Goal: Task Accomplishment & Management: Manage account settings

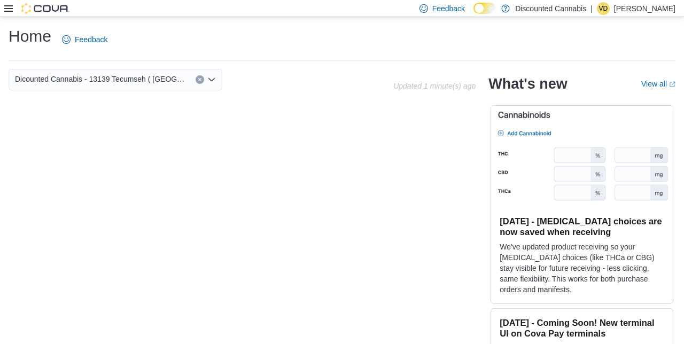
click at [15, 43] on h1 "Home" at bounding box center [30, 36] width 43 height 21
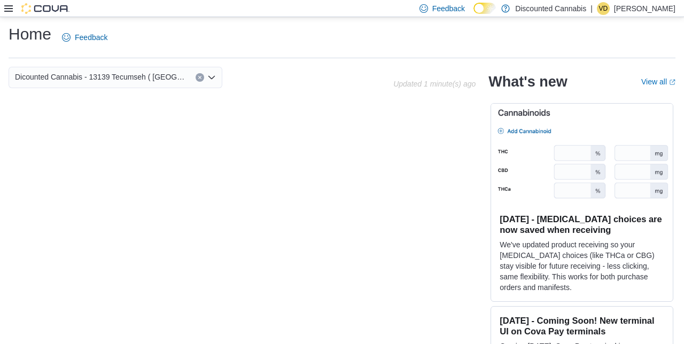
scroll to position [4, 0]
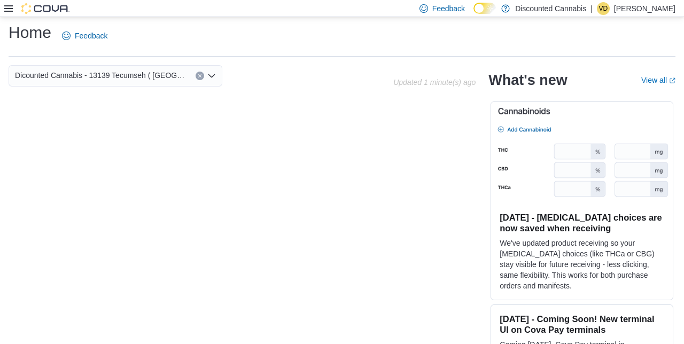
click at [38, 33] on h1 "Home" at bounding box center [30, 32] width 43 height 21
click at [175, 76] on span "Dicounted Cannabis - 13139 Tecumseh ( [GEOGRAPHIC_DATA] )" at bounding box center [100, 75] width 170 height 13
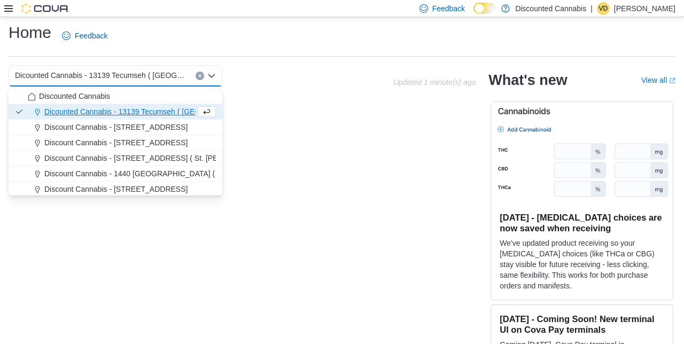
click at [156, 112] on span "Dicounted Cannabis - 13139 Tecumseh ( [GEOGRAPHIC_DATA] )" at bounding box center [154, 111] width 220 height 11
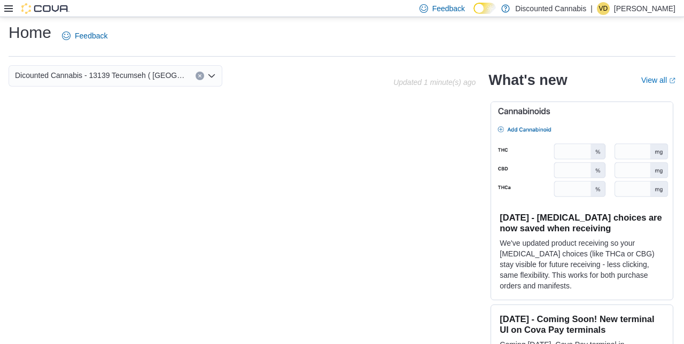
click at [17, 40] on h1 "Home" at bounding box center [30, 32] width 43 height 21
click at [5, 8] on icon at bounding box center [8, 8] width 9 height 9
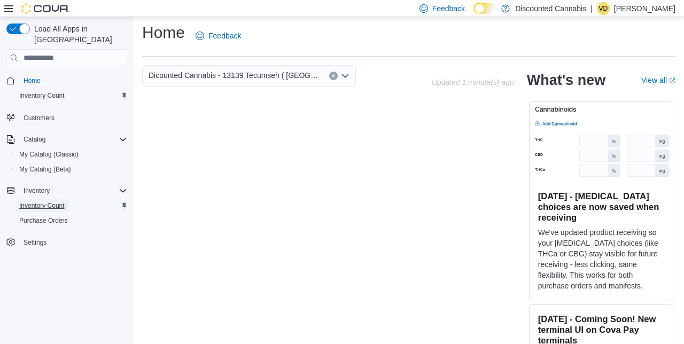
click at [57, 202] on span "Inventory Count" at bounding box center [41, 206] width 45 height 9
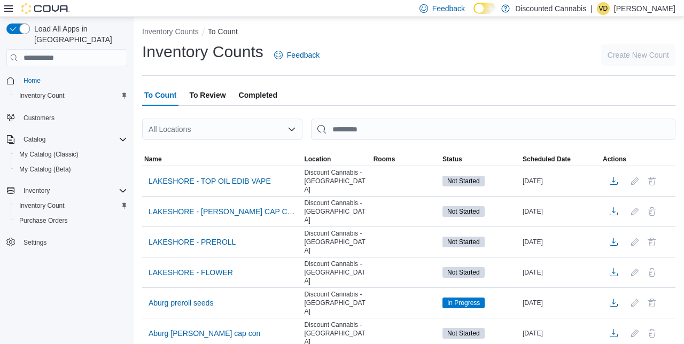
click at [218, 130] on div "All Locations" at bounding box center [222, 129] width 160 height 21
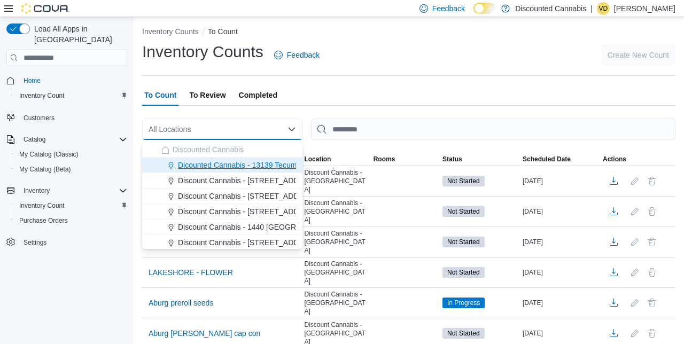
click at [282, 165] on span "Dicounted Cannabis - 13139 Tecumseh ( [GEOGRAPHIC_DATA] )" at bounding box center [288, 165] width 220 height 11
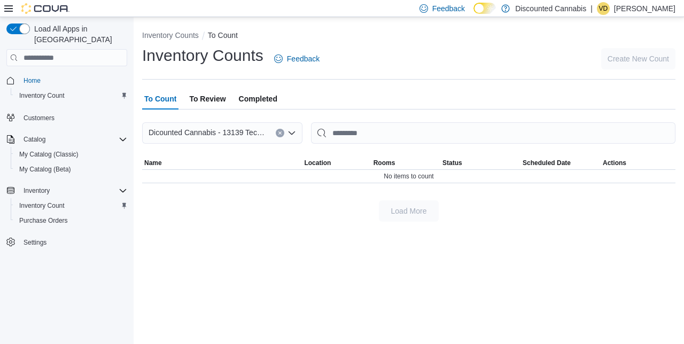
click at [269, 132] on input at bounding box center [269, 133] width 1 height 13
click at [280, 137] on div "Dicounted Cannabis - 13139 Tecumseh ( [GEOGRAPHIC_DATA] ) Combo box. Selected. …" at bounding box center [222, 132] width 160 height 21
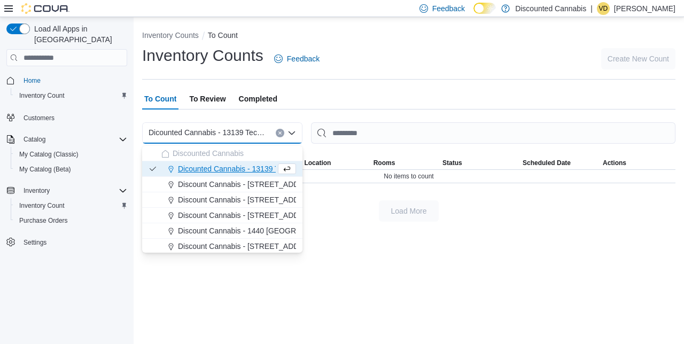
click at [289, 132] on icon "Close list of options" at bounding box center [292, 133] width 9 height 9
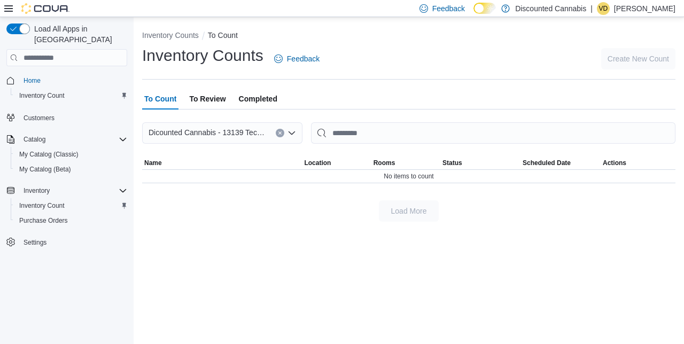
click at [257, 133] on span "Dicounted Cannabis - 13139 Tecumseh ( [GEOGRAPHIC_DATA] )" at bounding box center [207, 132] width 117 height 13
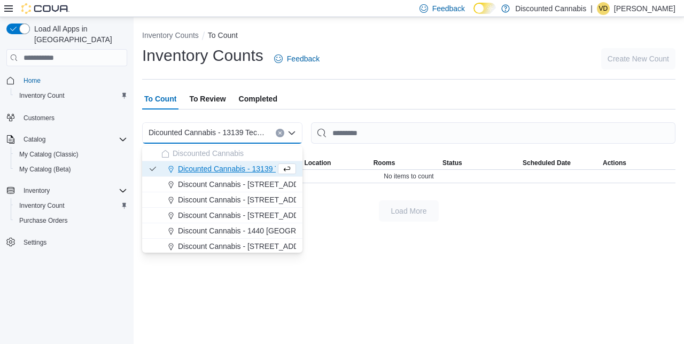
click at [285, 134] on div "Dicounted Cannabis - 13139 Tecumseh ( [GEOGRAPHIC_DATA] ) Combo box. Selected. …" at bounding box center [222, 132] width 160 height 21
click at [283, 137] on div "Dicounted Cannabis - 13139 Tecumseh ( [GEOGRAPHIC_DATA] ) Combo box. Selected. …" at bounding box center [222, 132] width 160 height 21
click at [277, 130] on button "Clear input" at bounding box center [280, 133] width 9 height 9
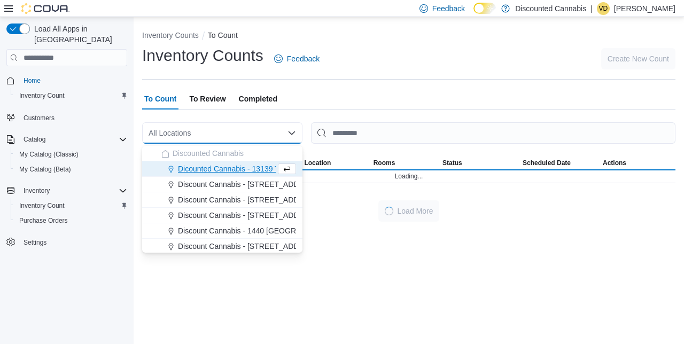
click at [281, 135] on div "All Locations Combo box. Selected. Combo box input. All Locations. Type some te…" at bounding box center [222, 132] width 160 height 21
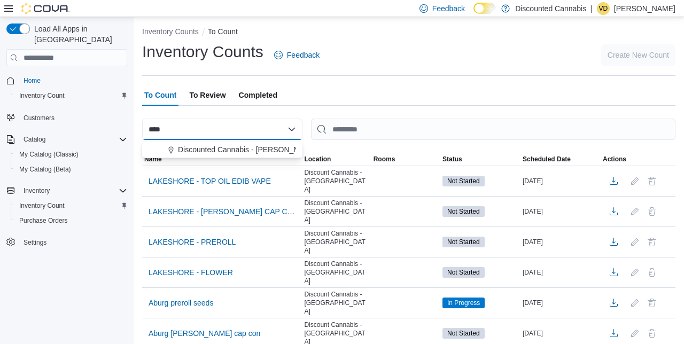
type input "****"
click at [279, 148] on span "Discounted Cannabis - [PERSON_NAME] Pkwy ([GEOGRAPHIC_DATA] )" at bounding box center [301, 149] width 246 height 11
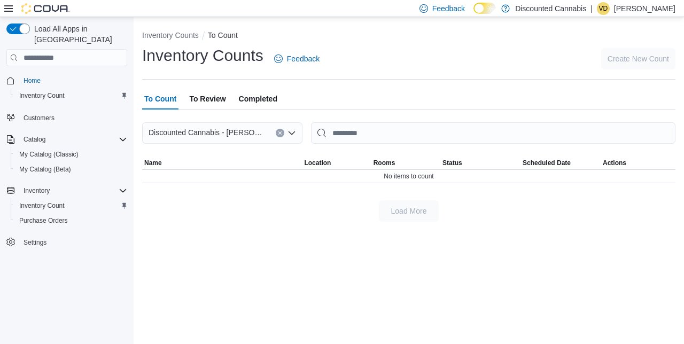
click at [658, 15] on p "[PERSON_NAME]" at bounding box center [644, 8] width 61 height 13
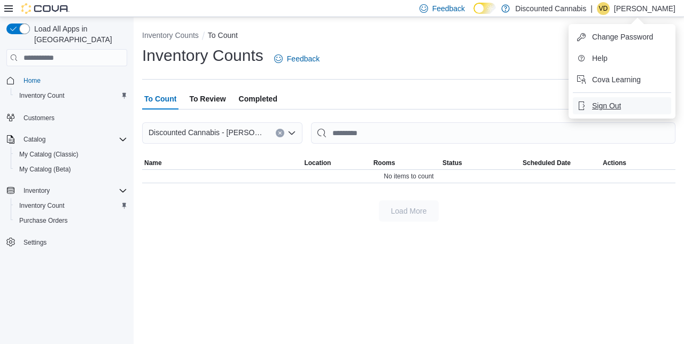
click at [621, 107] on span "Sign Out" at bounding box center [606, 106] width 29 height 11
